Goal: Task Accomplishment & Management: Complete application form

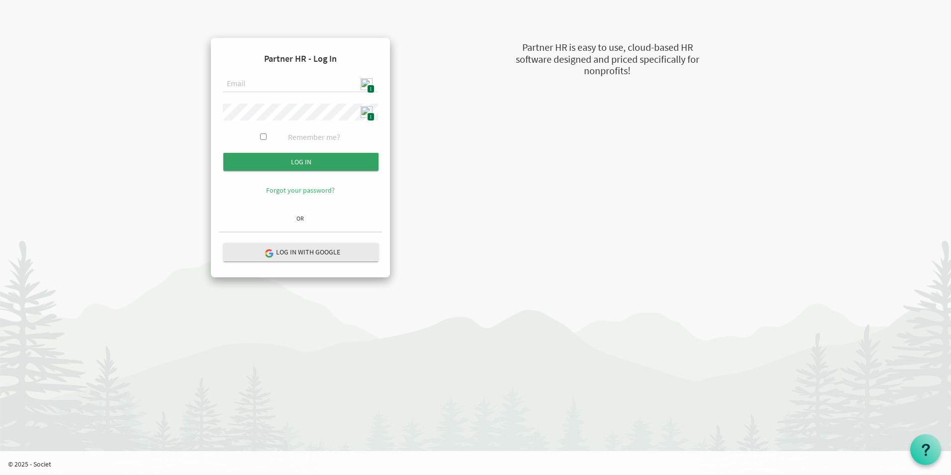
type input "[EMAIL_ADDRESS][DOMAIN_NAME]"
click at [331, 159] on input "Log in" at bounding box center [300, 162] width 155 height 18
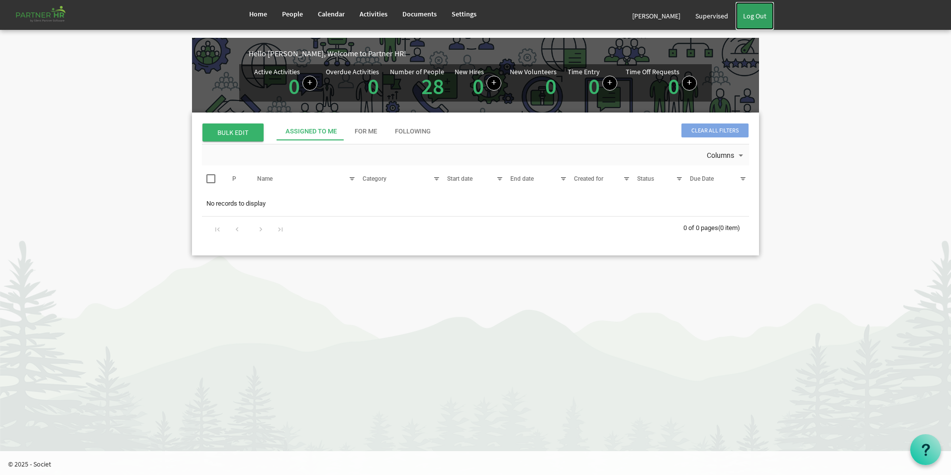
click at [764, 19] on link "Log Out" at bounding box center [755, 16] width 38 height 28
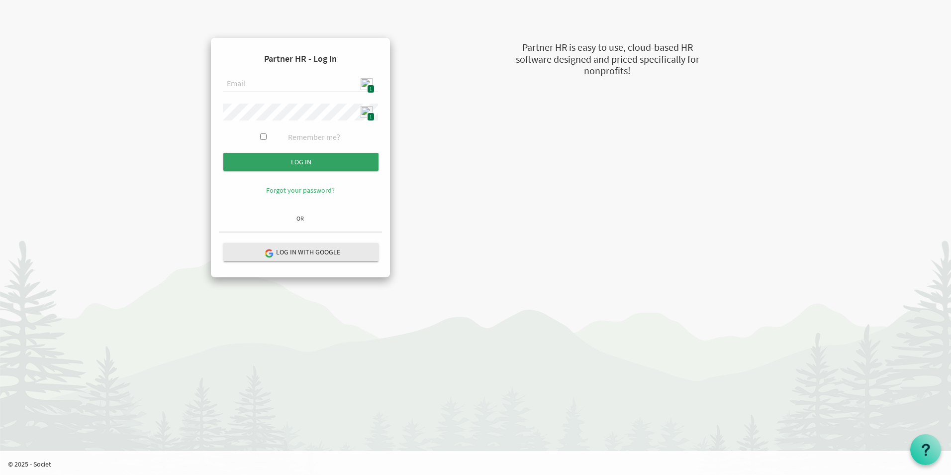
type input "[EMAIL_ADDRESS][DOMAIN_NAME]"
click at [326, 164] on input "Log in" at bounding box center [300, 162] width 155 height 18
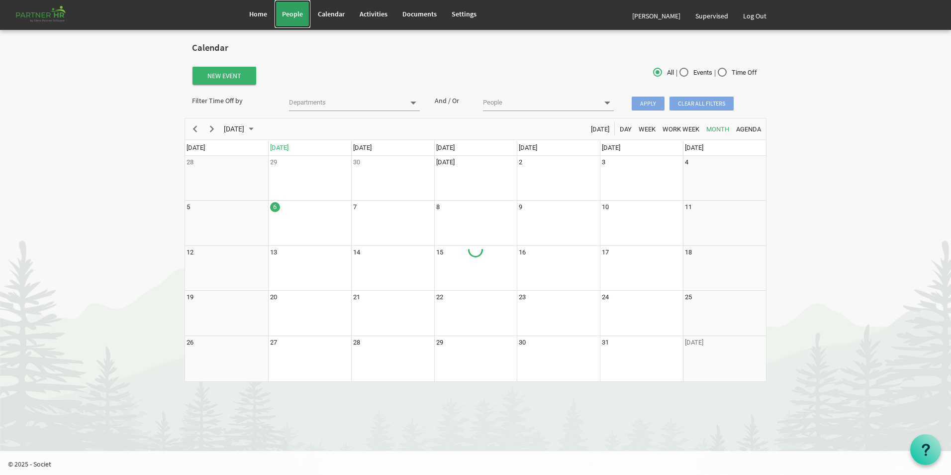
click at [287, 16] on span "People" at bounding box center [292, 13] width 21 height 9
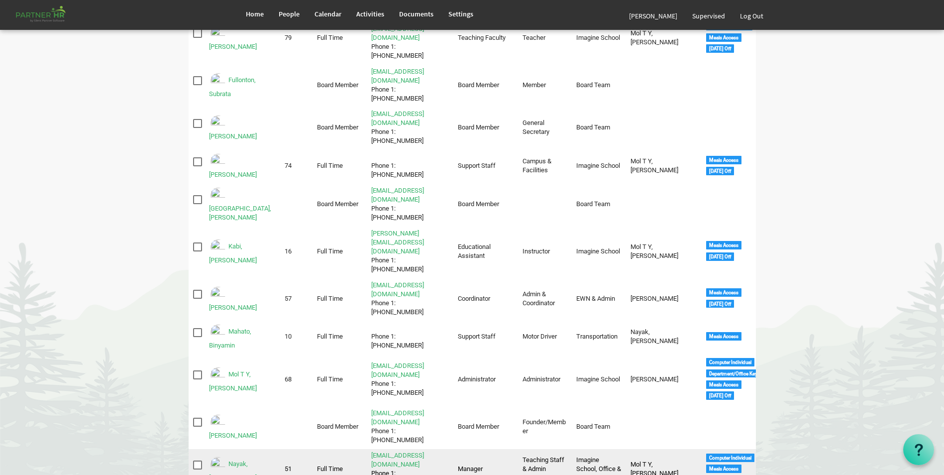
scroll to position [348, 0]
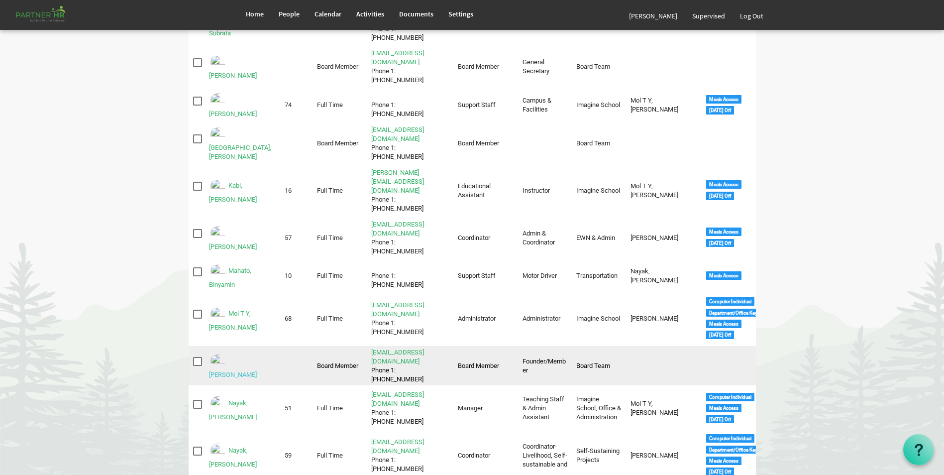
click at [257, 371] on link "Nayak, Abhijit" at bounding box center [233, 374] width 48 height 7
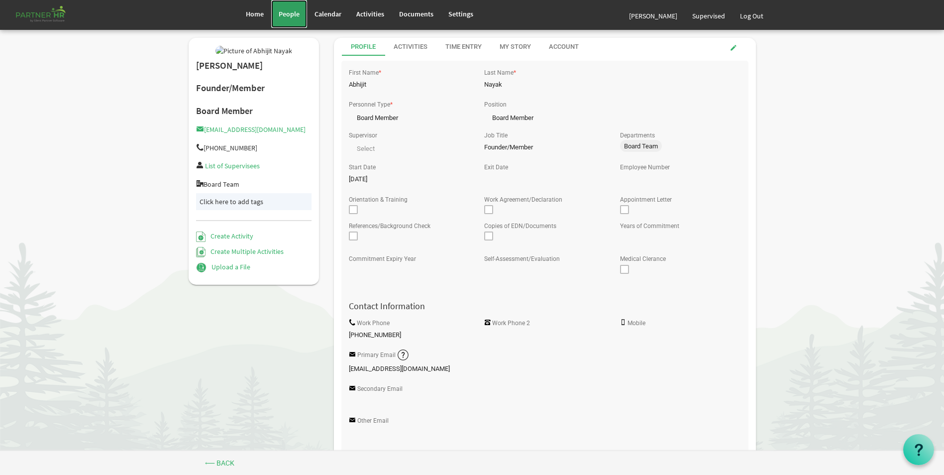
click at [294, 15] on span "People" at bounding box center [289, 13] width 21 height 9
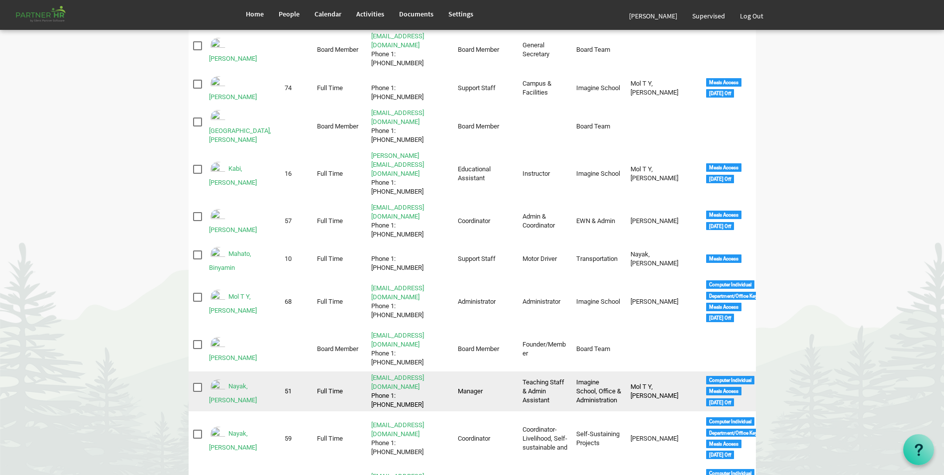
scroll to position [448, 0]
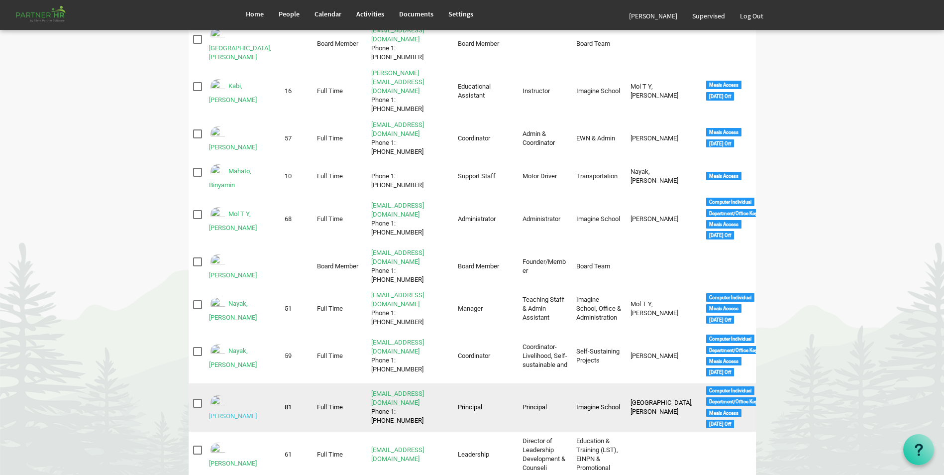
click at [242, 412] on link "[PERSON_NAME]" at bounding box center [233, 415] width 48 height 7
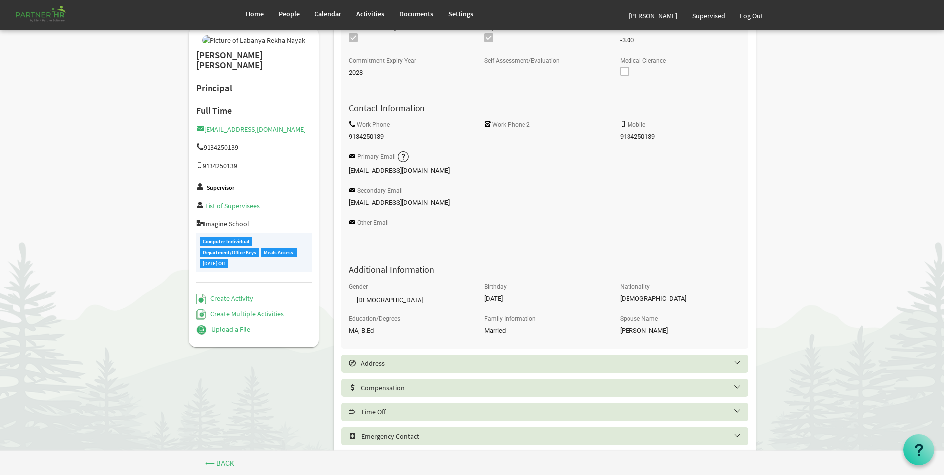
scroll to position [330, 0]
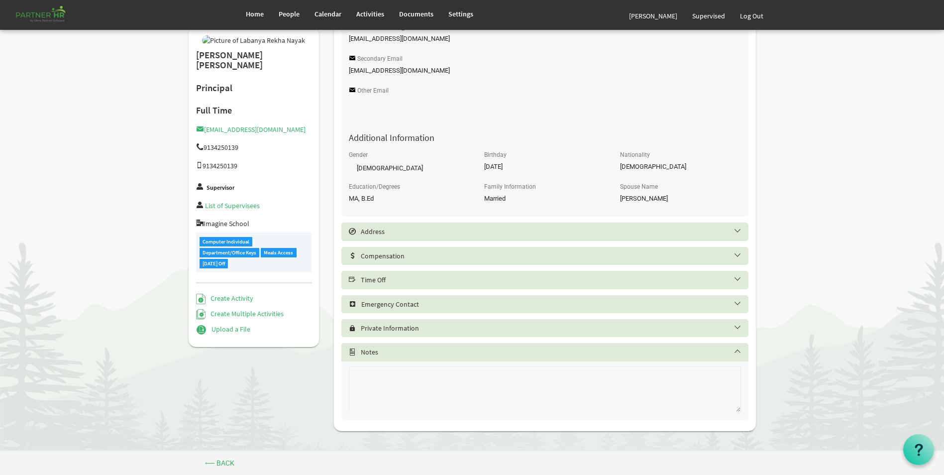
click at [390, 283] on h5 "Time Off" at bounding box center [552, 280] width 407 height 8
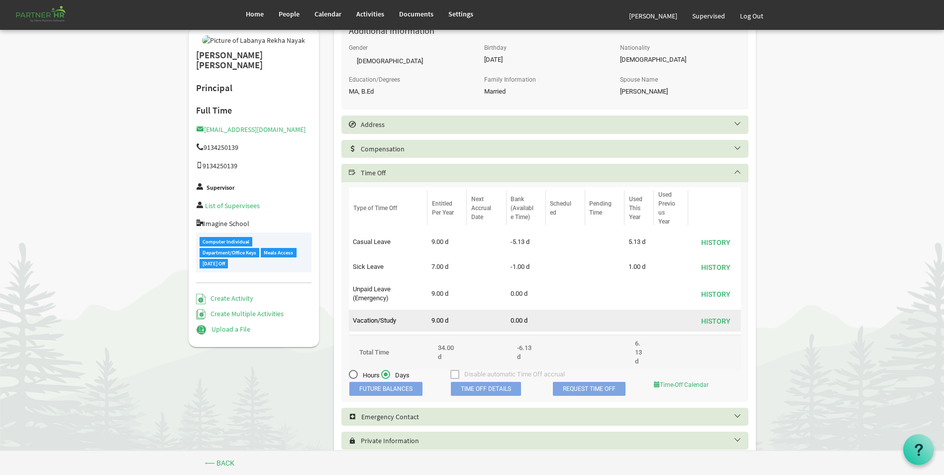
scroll to position [479, 0]
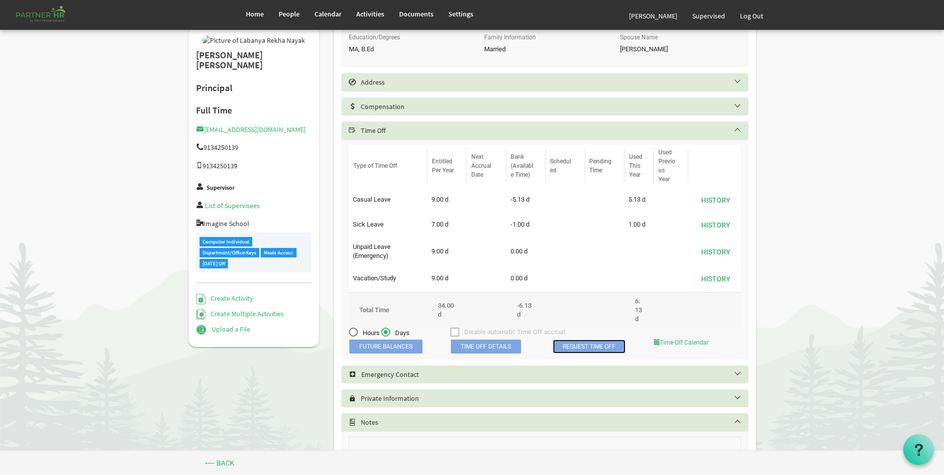
click at [587, 346] on link "Request Time Off" at bounding box center [589, 346] width 73 height 14
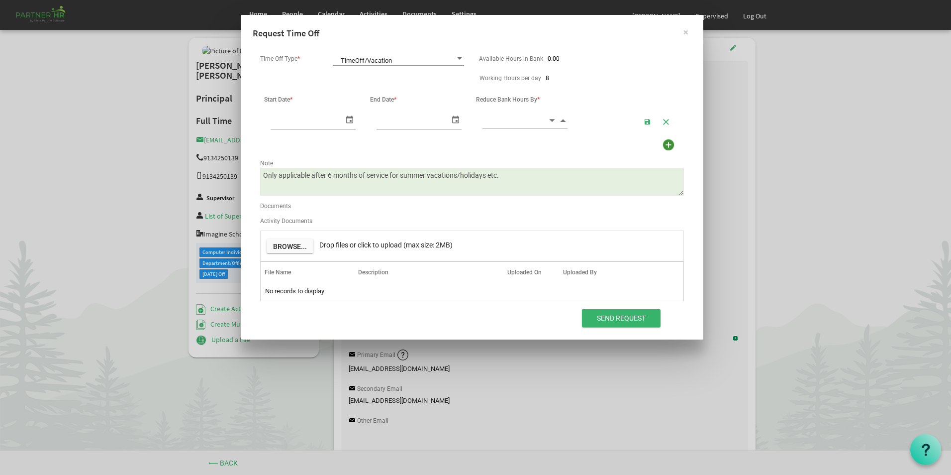
scroll to position [0, 10]
click at [371, 59] on span "TimeOff/Vacation TimeOff/Vacation" at bounding box center [398, 59] width 131 height 14
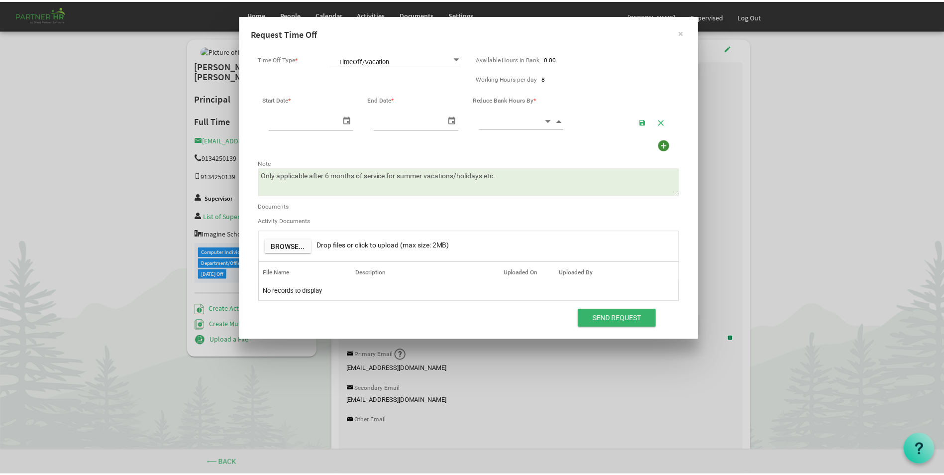
scroll to position [0, 0]
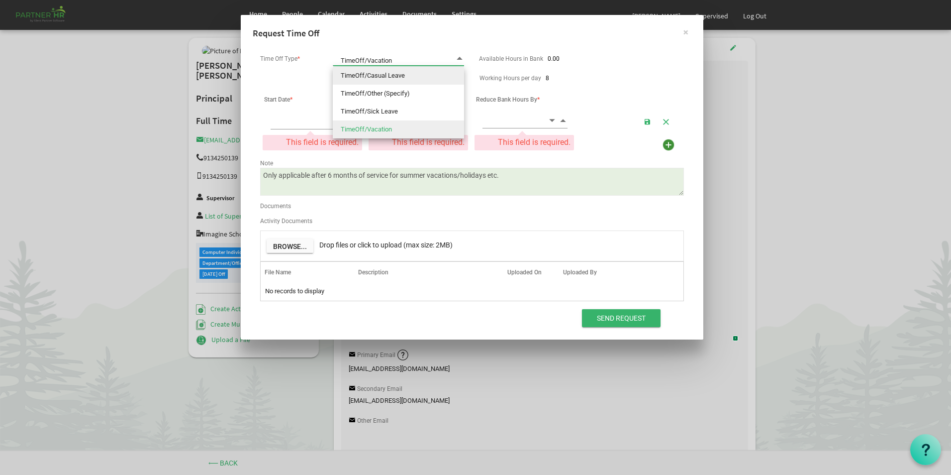
click at [389, 78] on li "TimeOff/Casual Leave" at bounding box center [398, 76] width 131 height 18
type input "TimeOff/Casual Leave"
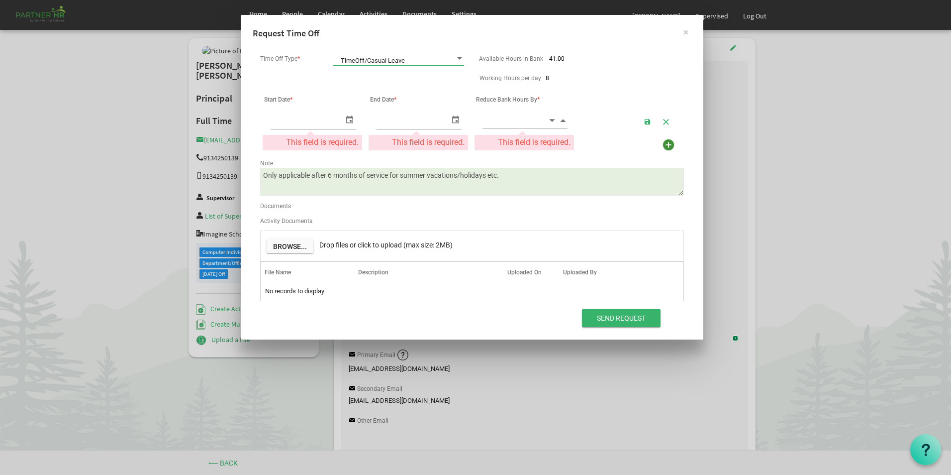
click at [349, 121] on span "select" at bounding box center [350, 119] width 12 height 14
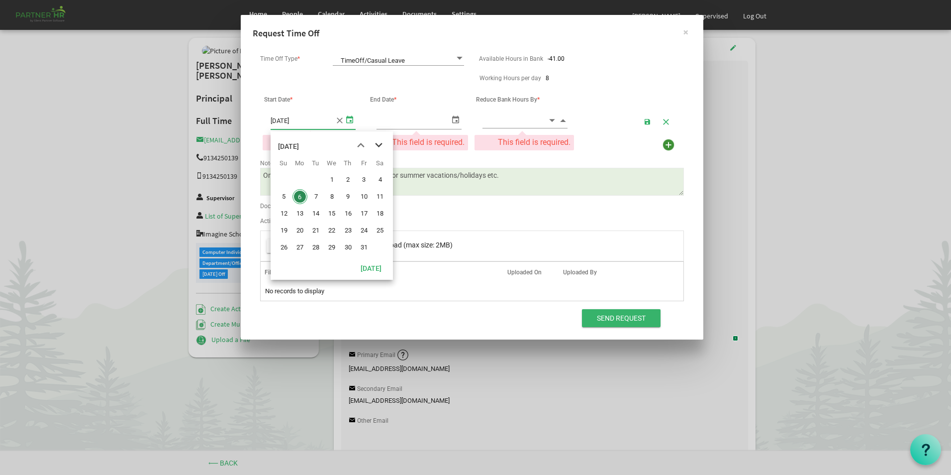
click at [379, 144] on span "next month" at bounding box center [378, 145] width 17 height 18
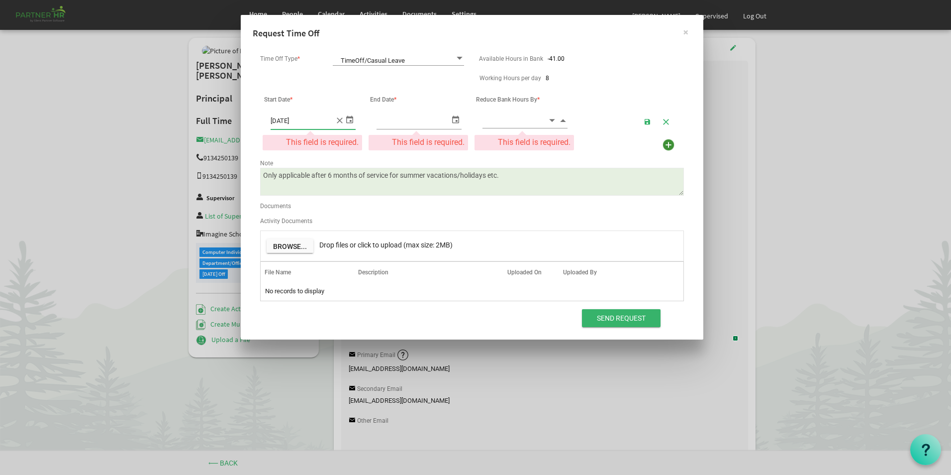
click at [352, 120] on span "select" at bounding box center [350, 119] width 12 height 14
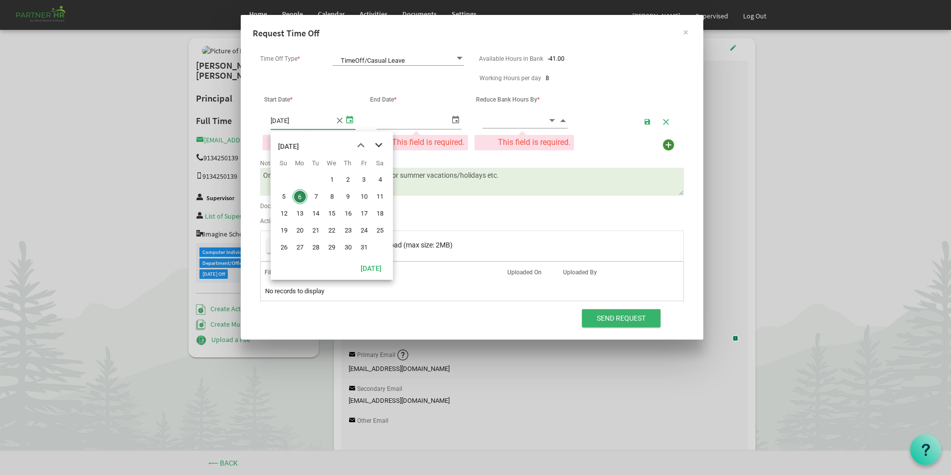
click at [383, 142] on span "next month" at bounding box center [378, 145] width 17 height 18
click at [380, 143] on span "next month" at bounding box center [378, 145] width 17 height 18
click at [364, 145] on span "previous month" at bounding box center [360, 145] width 17 height 18
click at [380, 249] on span "29" at bounding box center [380, 247] width 15 height 15
type input "11/29/2025"
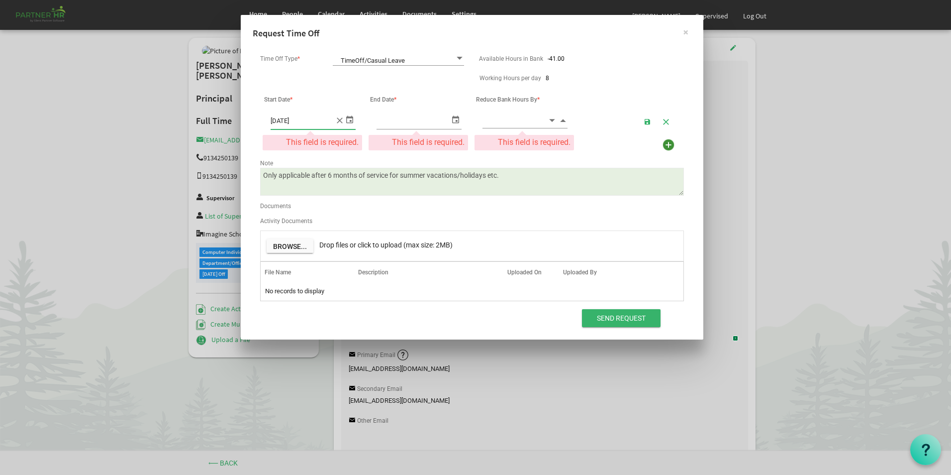
type input "11/29/2025"
click at [455, 117] on span "select" at bounding box center [456, 119] width 12 height 14
drag, startPoint x: 487, startPoint y: 247, endPoint x: 499, endPoint y: 225, distance: 24.3
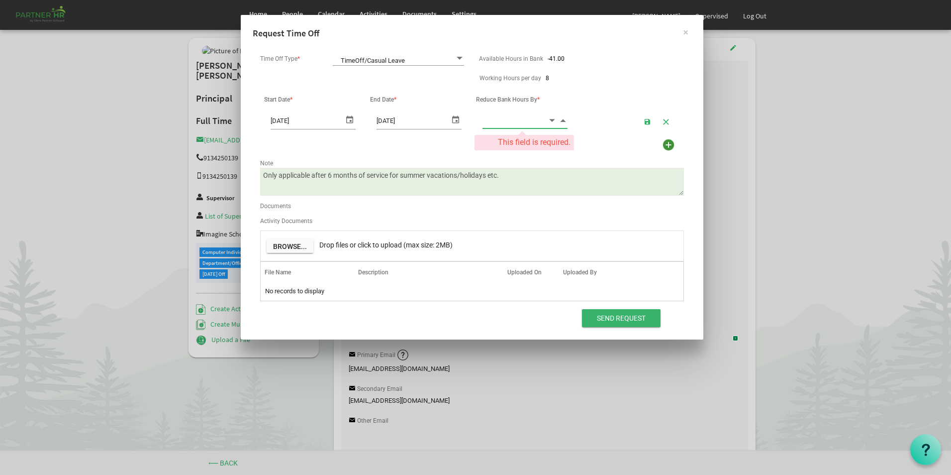
click at [524, 123] on input at bounding box center [515, 119] width 65 height 15
type input "4.00"
click at [583, 143] on div at bounding box center [637, 145] width 110 height 16
drag, startPoint x: 511, startPoint y: 181, endPoint x: 137, endPoint y: 239, distance: 378.5
click at [137, 239] on div "× Request Time Off Time Off Type * TimeOff/Casual Leave TimeOff/Casual Leave Av…" at bounding box center [475, 237] width 951 height 475
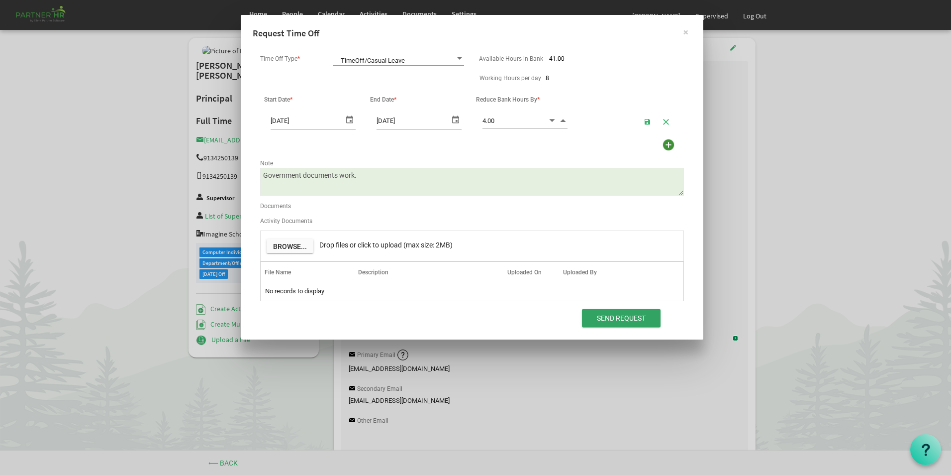
type textarea "Government documents work."
click at [620, 318] on input "Send Request" at bounding box center [621, 318] width 79 height 18
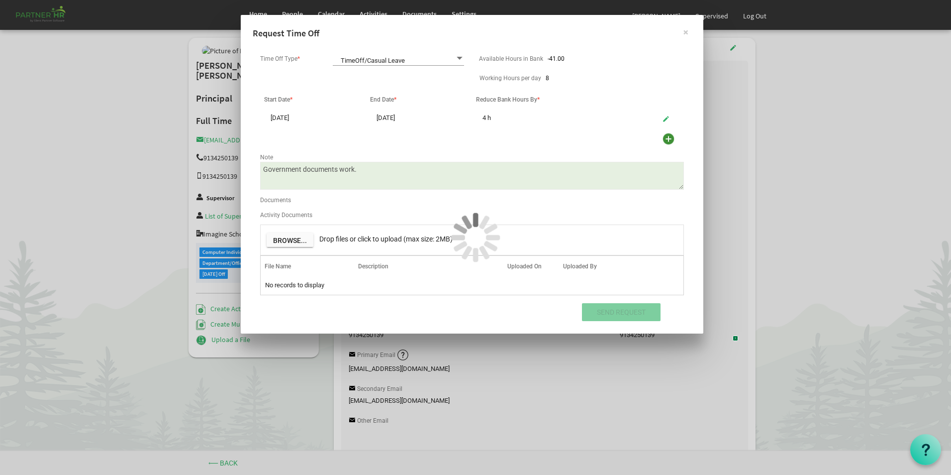
click at [857, 294] on div at bounding box center [475, 237] width 951 height 475
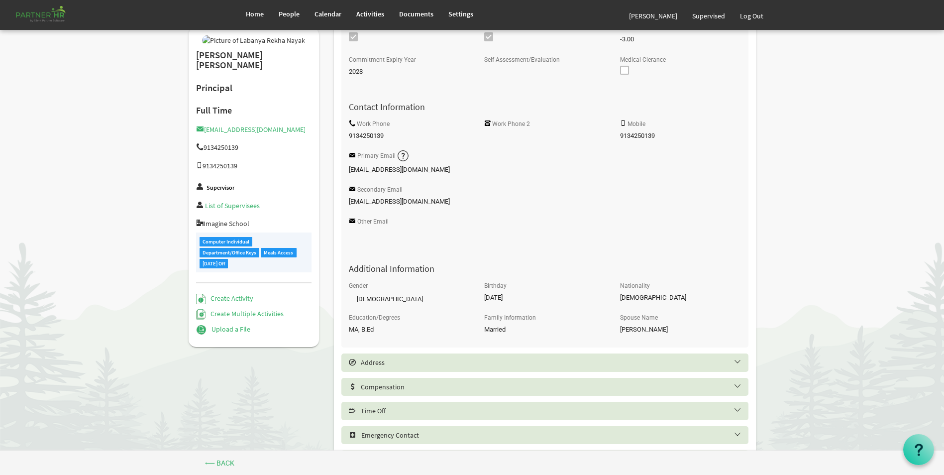
scroll to position [330, 0]
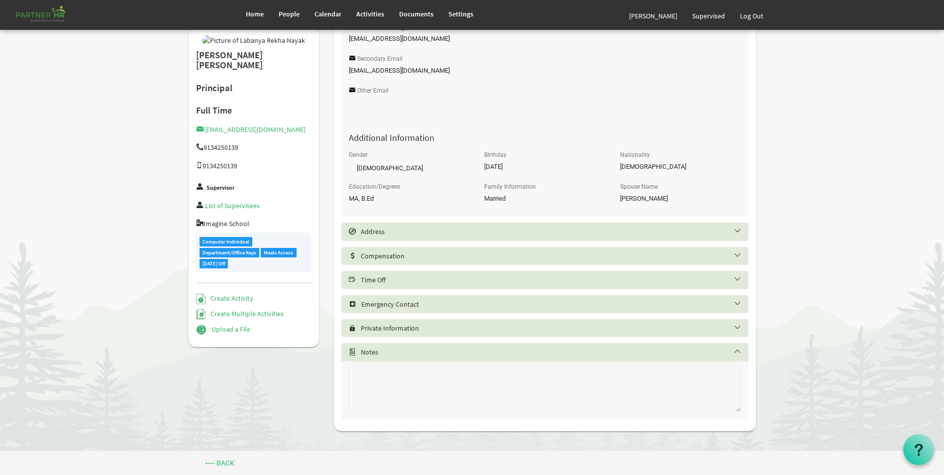
click at [434, 275] on div "Time Off" at bounding box center [544, 280] width 407 height 18
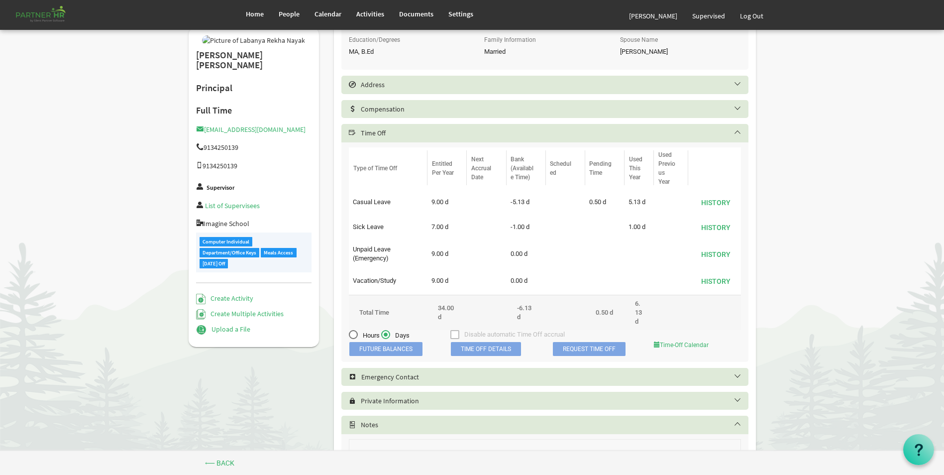
scroll to position [479, 0]
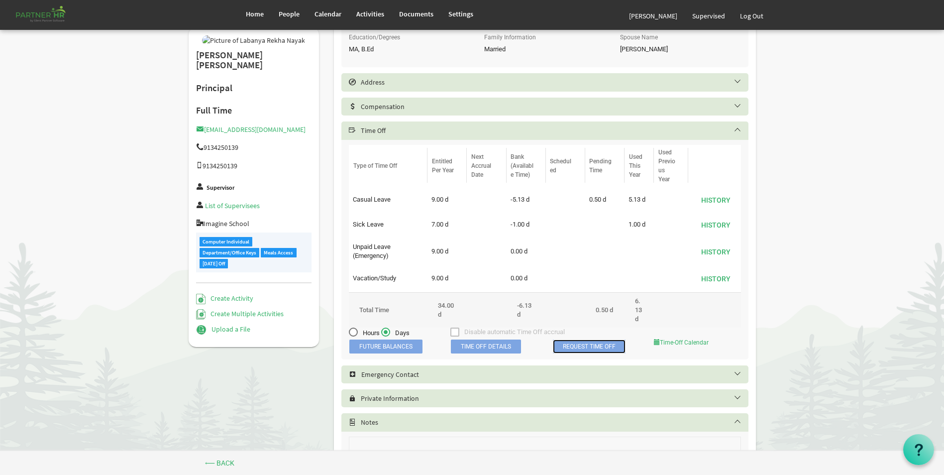
drag, startPoint x: 580, startPoint y: 346, endPoint x: 575, endPoint y: 346, distance: 5.5
click at [580, 346] on link "Request Time Off" at bounding box center [589, 346] width 73 height 14
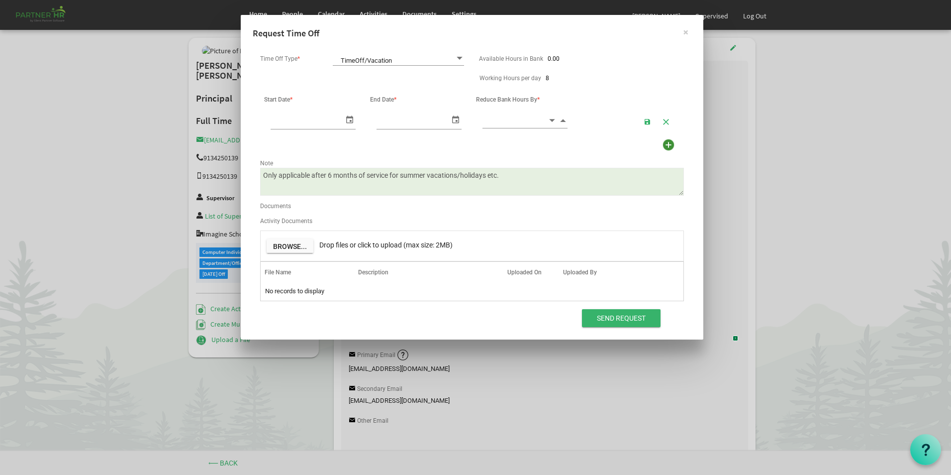
scroll to position [0, 10]
click at [372, 60] on span "TimeOff/Vacation TimeOff/Vacation" at bounding box center [398, 59] width 131 height 14
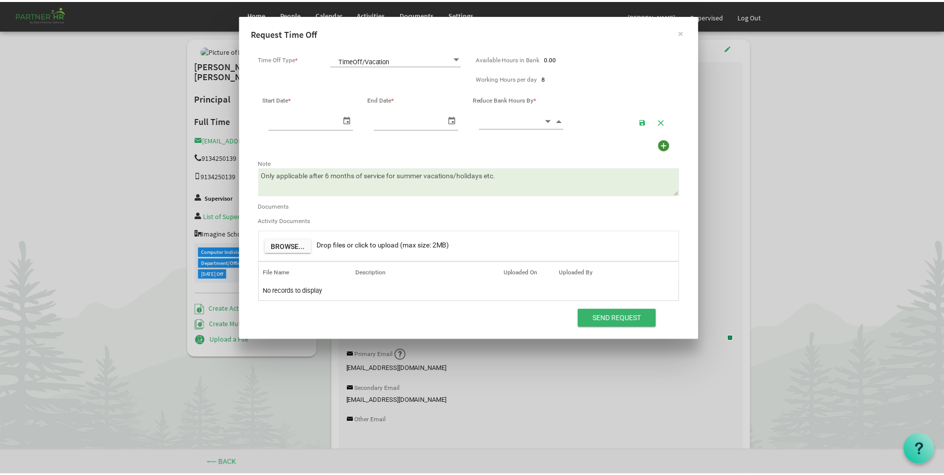
scroll to position [0, 0]
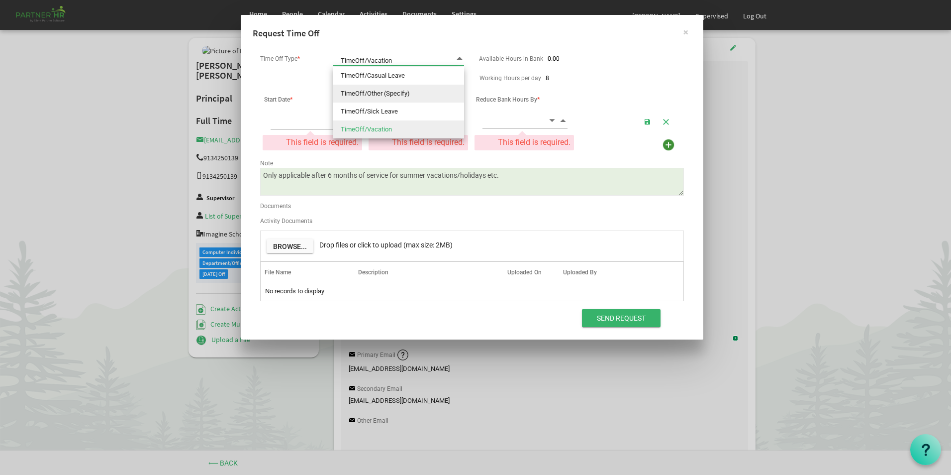
click at [382, 94] on li "TimeOff/Other (Specify)" at bounding box center [398, 94] width 131 height 18
type input "TimeOff/Other (Specify)"
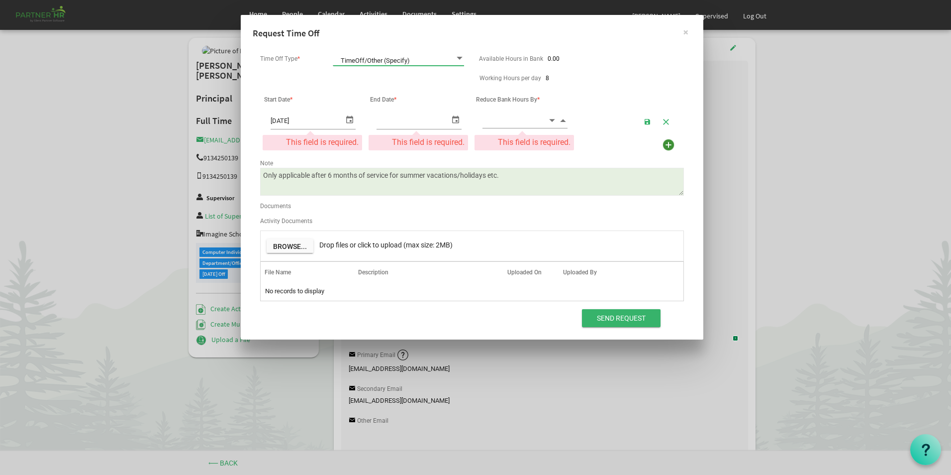
click at [348, 123] on span "select" at bounding box center [350, 119] width 12 height 14
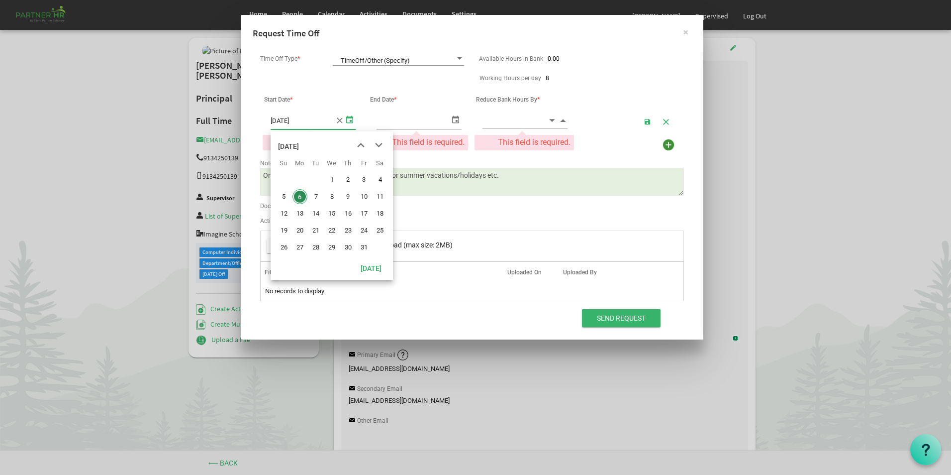
click at [378, 147] on span "next month" at bounding box center [378, 145] width 17 height 18
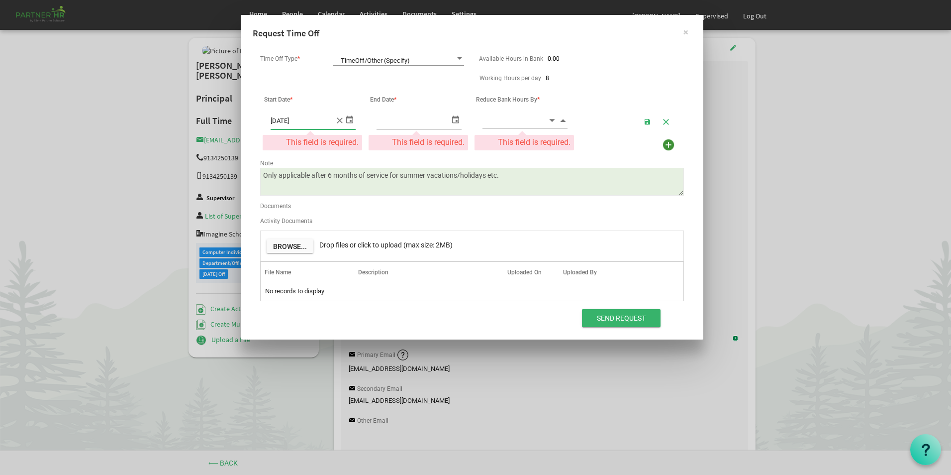
click at [352, 120] on span "select" at bounding box center [350, 119] width 12 height 14
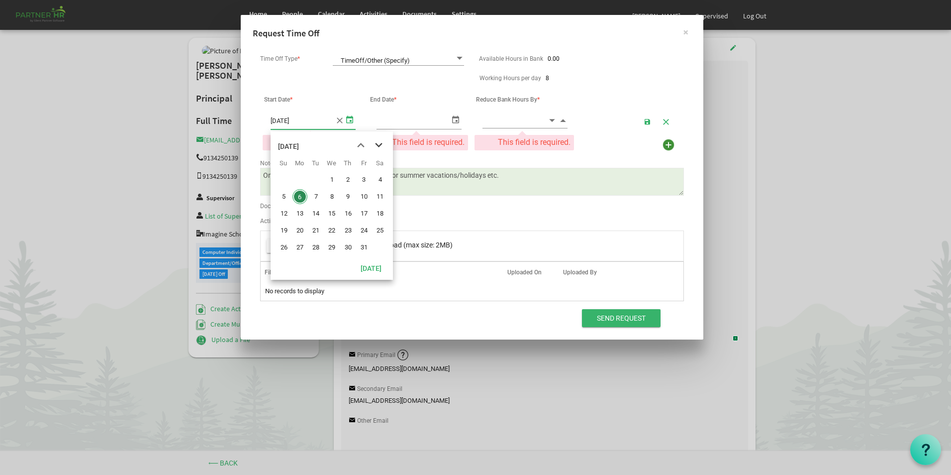
click at [375, 144] on span "next month" at bounding box center [378, 145] width 17 height 18
click at [367, 244] on span "28" at bounding box center [364, 247] width 15 height 15
type input "11/28/2025"
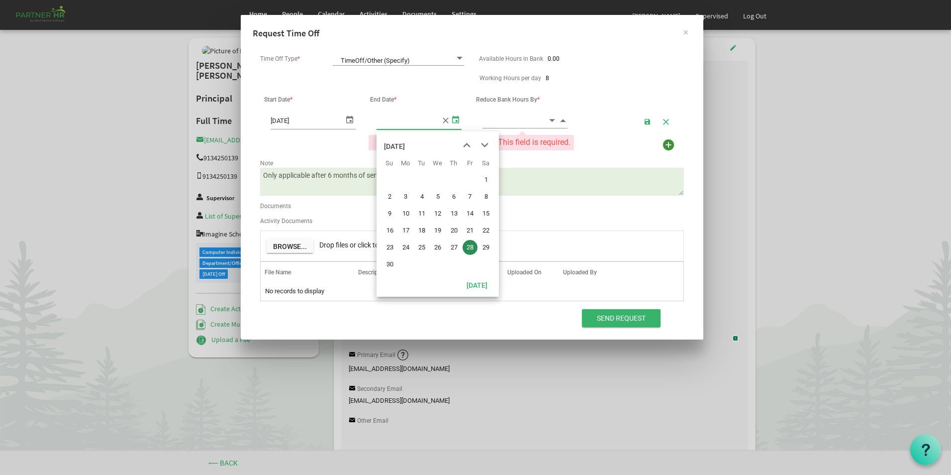
click at [456, 123] on span "select" at bounding box center [456, 119] width 12 height 14
type input "11/28/2025"
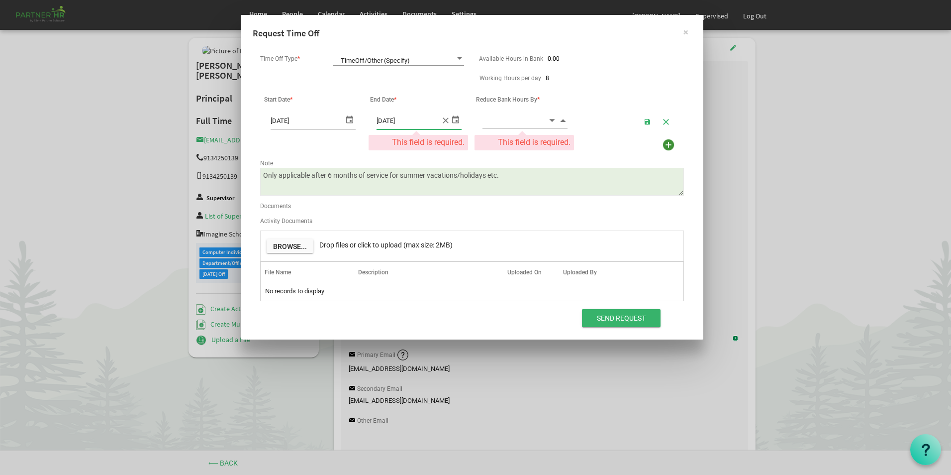
click at [520, 123] on input at bounding box center [515, 119] width 65 height 15
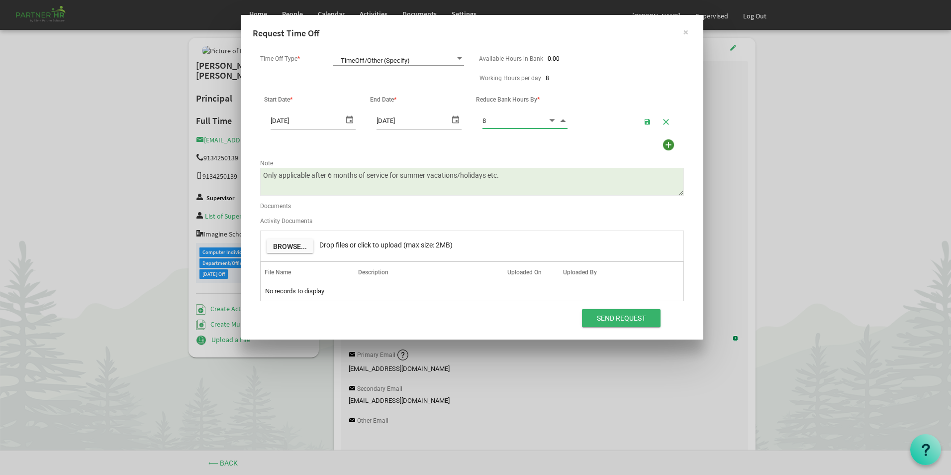
type input "8.00"
click at [503, 175] on textarea "Only applicable after 6 months of service for summer vacations/holidays etc." at bounding box center [472, 182] width 424 height 28
drag, startPoint x: 504, startPoint y: 175, endPoint x: 164, endPoint y: 196, distance: 340.9
click at [170, 203] on div "× Request Time Off Time Off Type * TimeOff/Other (Specify) TimeOff/Other (Speci…" at bounding box center [475, 237] width 951 height 475
type textarea "Government Office work"
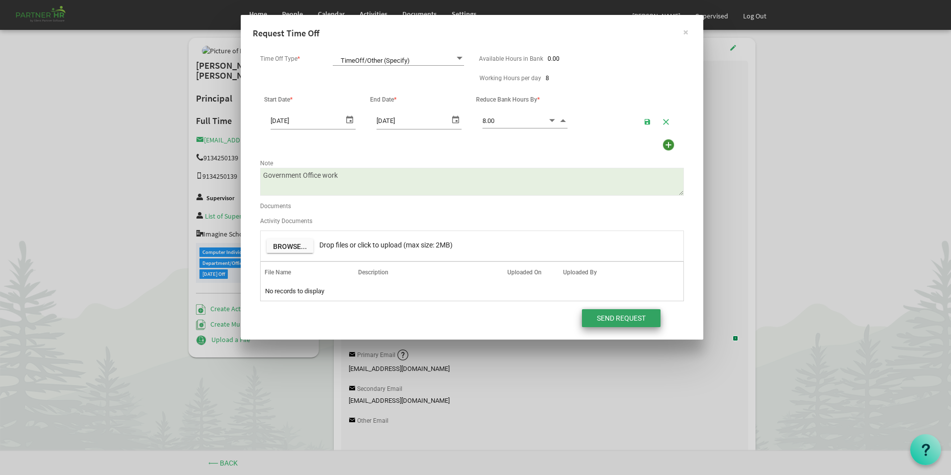
click at [617, 317] on input "Send Request" at bounding box center [621, 318] width 79 height 18
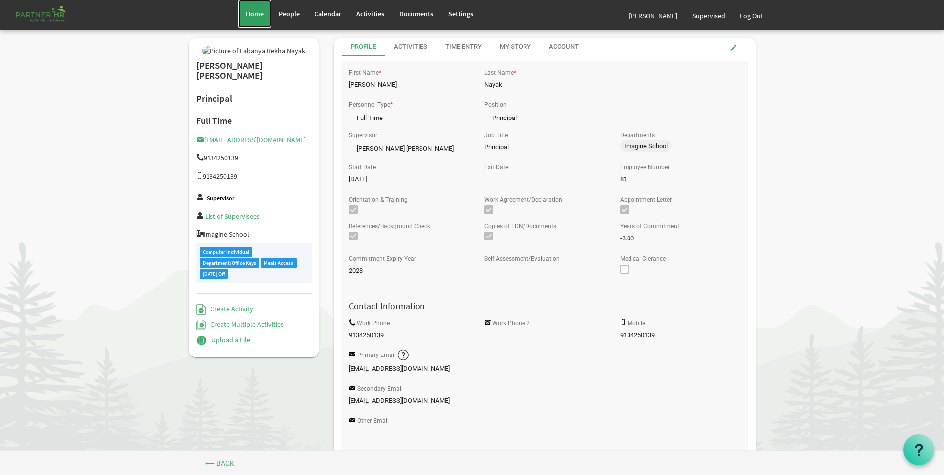
click at [254, 15] on span "Home" at bounding box center [255, 13] width 18 height 9
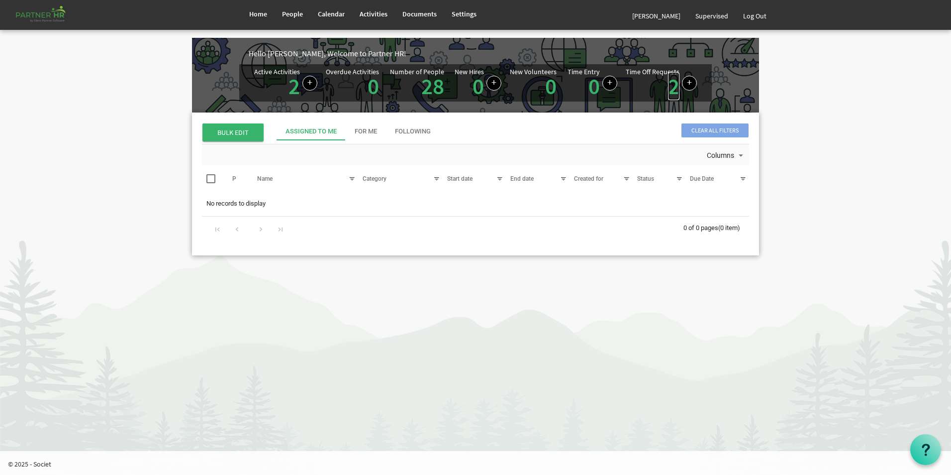
click at [674, 93] on link "2" at bounding box center [673, 86] width 11 height 28
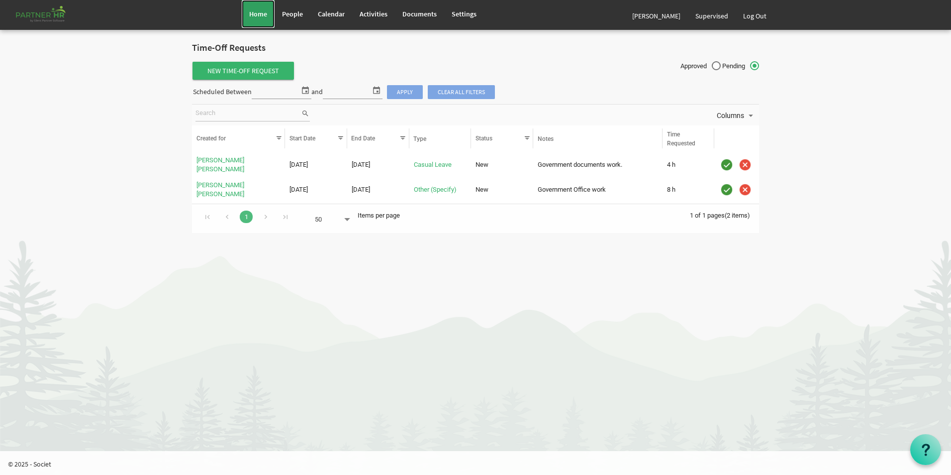
click at [262, 18] on link "Home" at bounding box center [258, 14] width 33 height 28
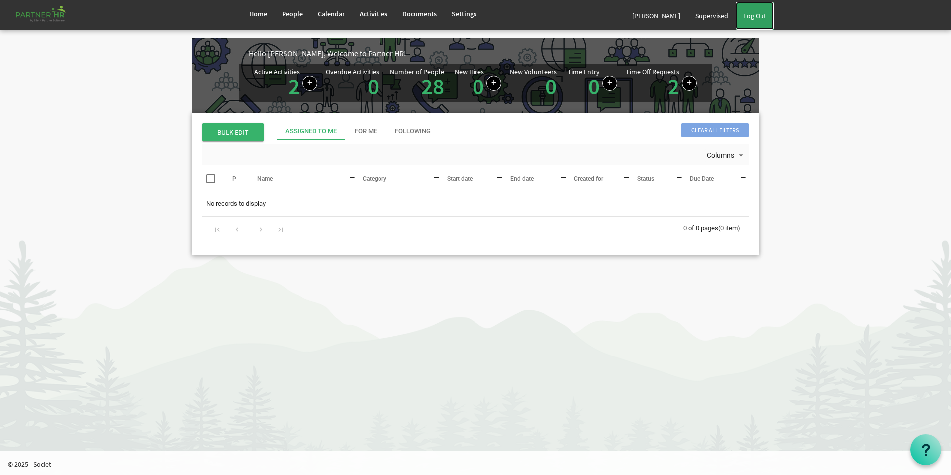
click at [758, 10] on link "Log Out" at bounding box center [755, 16] width 38 height 28
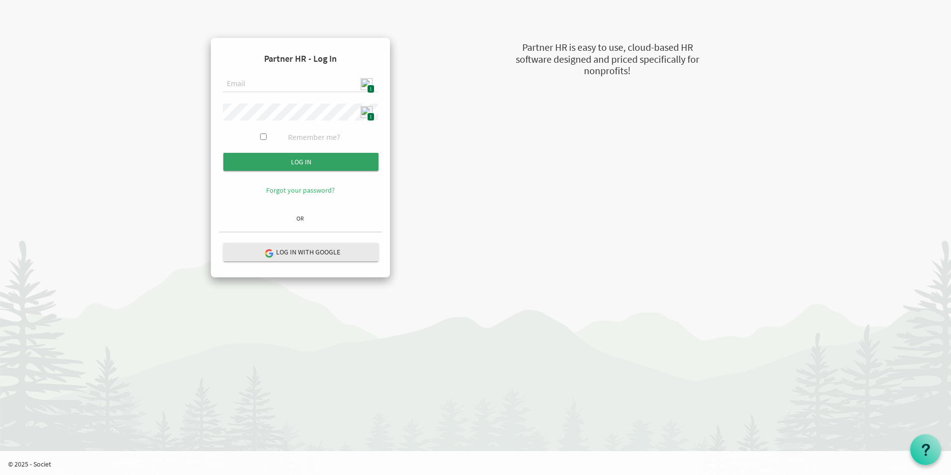
type input "admin@stepind.org"
click at [315, 159] on input "Log in" at bounding box center [300, 162] width 155 height 18
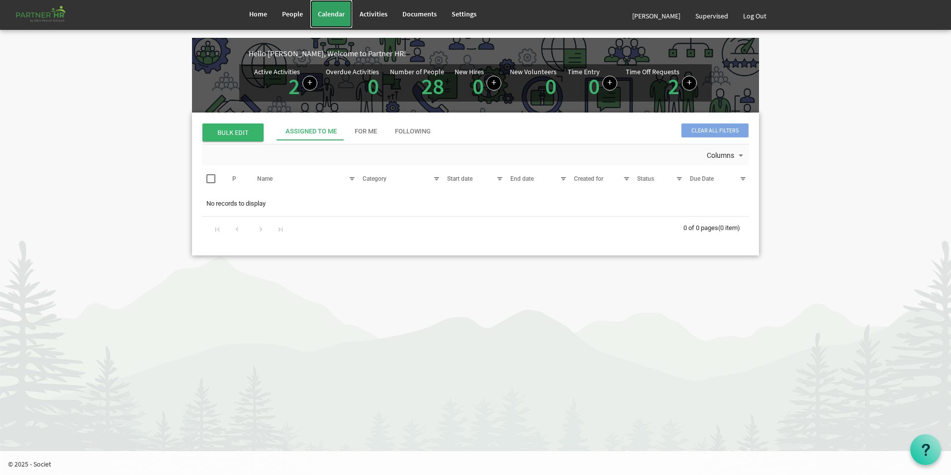
click at [338, 13] on span "Calendar" at bounding box center [331, 13] width 27 height 9
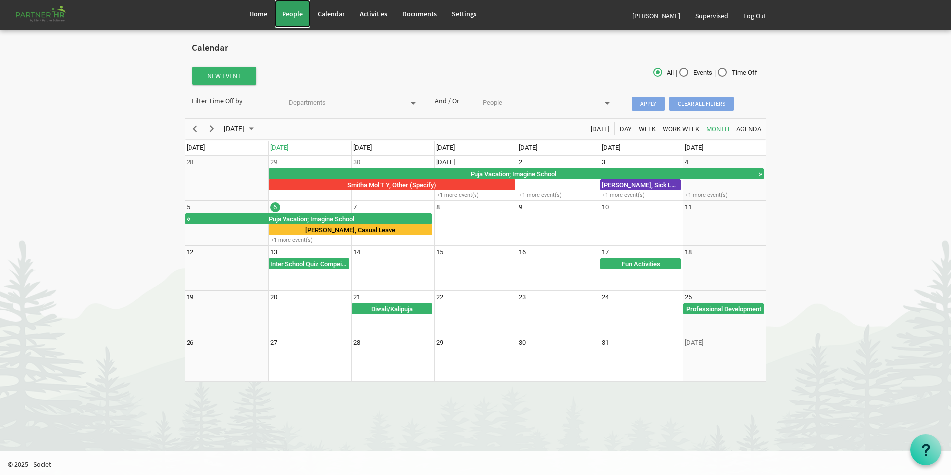
click at [288, 14] on span "People" at bounding box center [292, 13] width 21 height 9
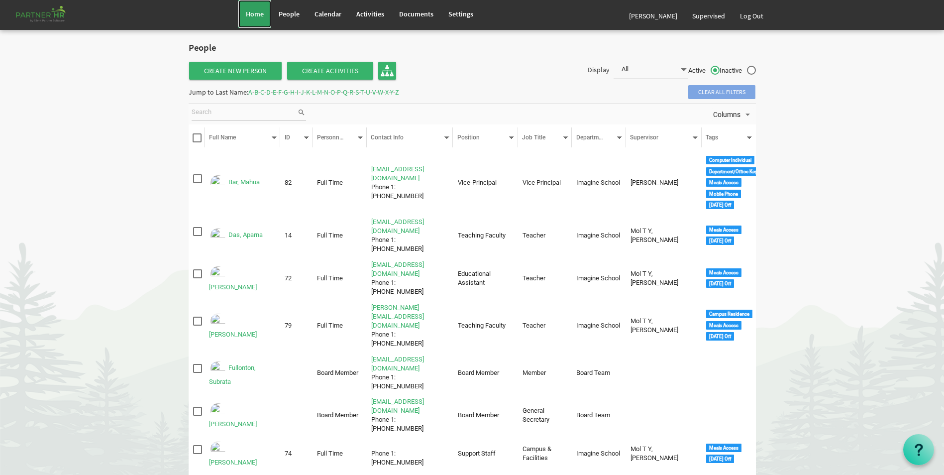
click at [249, 17] on span "Home" at bounding box center [255, 13] width 18 height 9
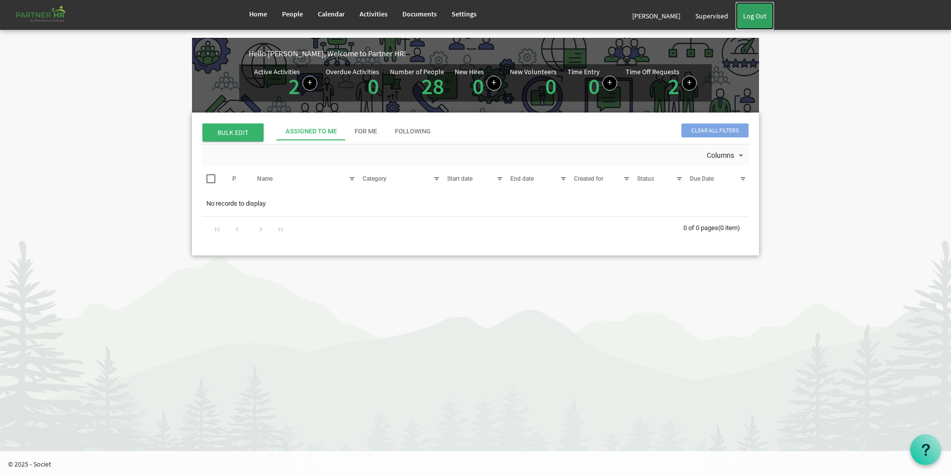
click at [751, 13] on link "Log Out" at bounding box center [755, 16] width 38 height 28
